Goal: Browse casually

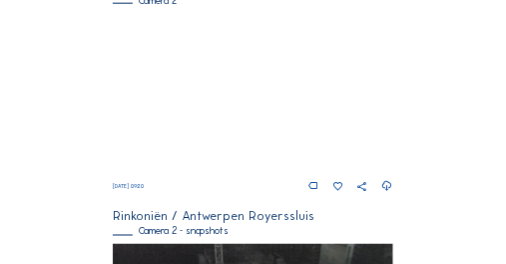
scroll to position [406, 0]
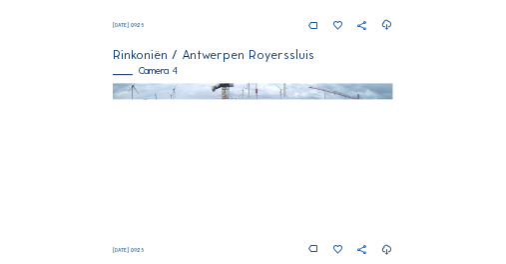
scroll to position [1059, 0]
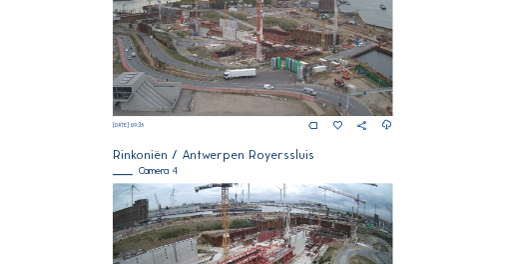
scroll to position [1025, 0]
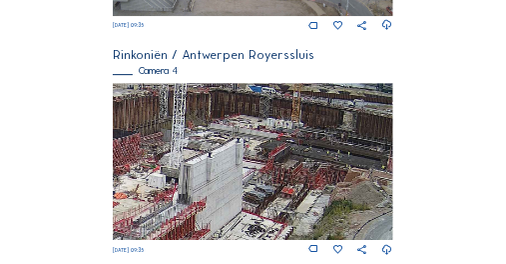
drag, startPoint x: 332, startPoint y: 107, endPoint x: 330, endPoint y: 187, distance: 79.9
click at [330, 187] on img at bounding box center [253, 162] width 280 height 158
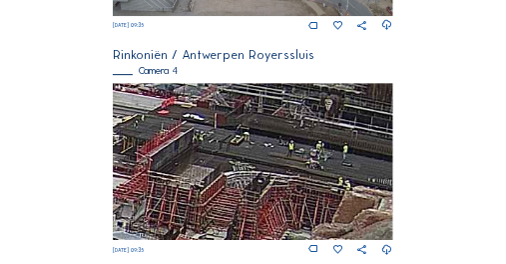
drag, startPoint x: 383, startPoint y: 177, endPoint x: 259, endPoint y: 133, distance: 131.4
click at [259, 133] on img at bounding box center [253, 162] width 280 height 158
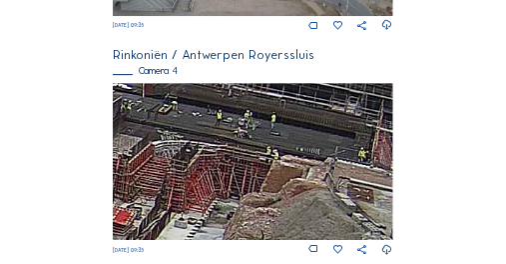
drag, startPoint x: 345, startPoint y: 157, endPoint x: 303, endPoint y: 141, distance: 44.9
click at [303, 141] on img at bounding box center [253, 162] width 280 height 158
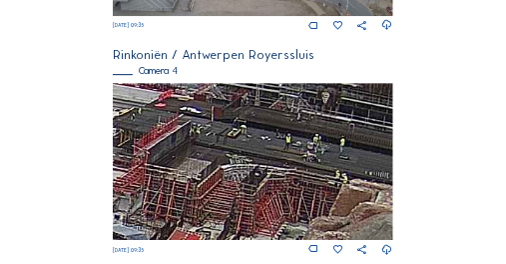
drag, startPoint x: 209, startPoint y: 130, endPoint x: 307, endPoint y: 172, distance: 106.5
click at [309, 171] on img at bounding box center [253, 162] width 280 height 158
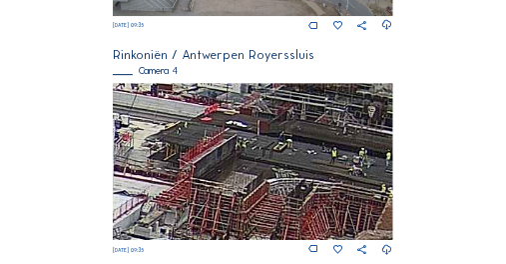
drag, startPoint x: 265, startPoint y: 160, endPoint x: 286, endPoint y: 176, distance: 26.4
click at [286, 176] on img at bounding box center [253, 162] width 280 height 158
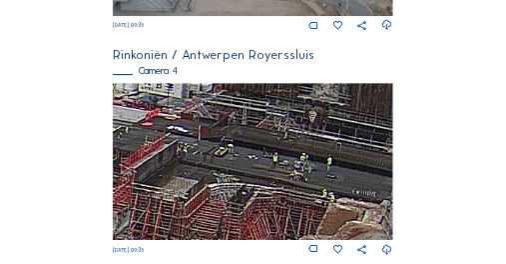
drag, startPoint x: 332, startPoint y: 172, endPoint x: 236, endPoint y: 160, distance: 96.6
click at [236, 160] on img at bounding box center [253, 162] width 280 height 158
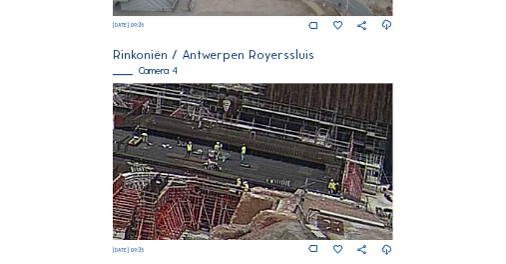
drag, startPoint x: 326, startPoint y: 178, endPoint x: 216, endPoint y: 161, distance: 111.2
click at [217, 161] on img at bounding box center [253, 162] width 280 height 158
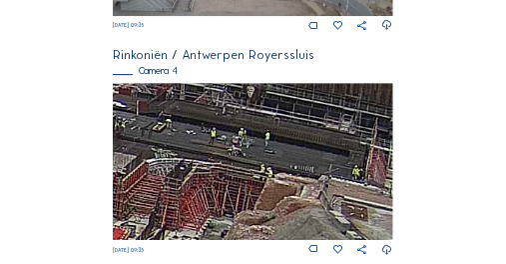
drag, startPoint x: 201, startPoint y: 163, endPoint x: 296, endPoint y: 155, distance: 95.2
click at [296, 155] on img at bounding box center [253, 162] width 280 height 158
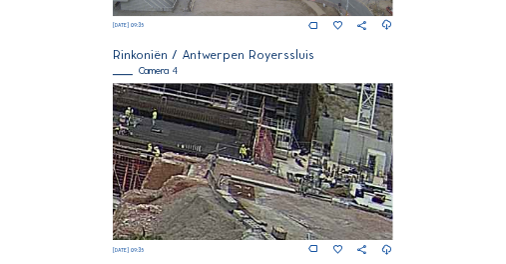
drag, startPoint x: 248, startPoint y: 149, endPoint x: 86, endPoint y: 120, distance: 164.4
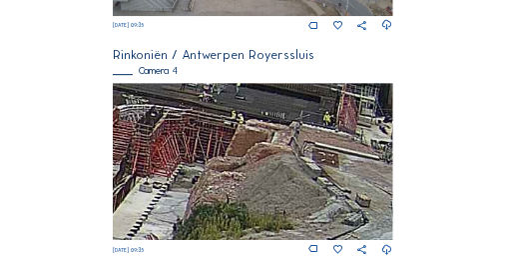
drag, startPoint x: 194, startPoint y: 101, endPoint x: 298, endPoint y: 112, distance: 104.5
click at [298, 112] on img at bounding box center [253, 162] width 280 height 158
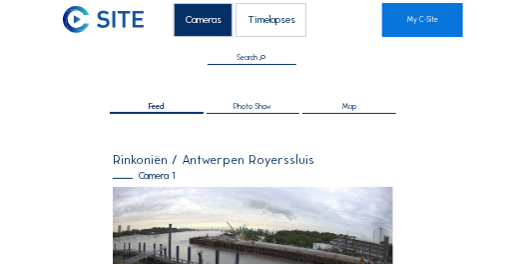
scroll to position [0, 0]
